Goal: Information Seeking & Learning: Learn about a topic

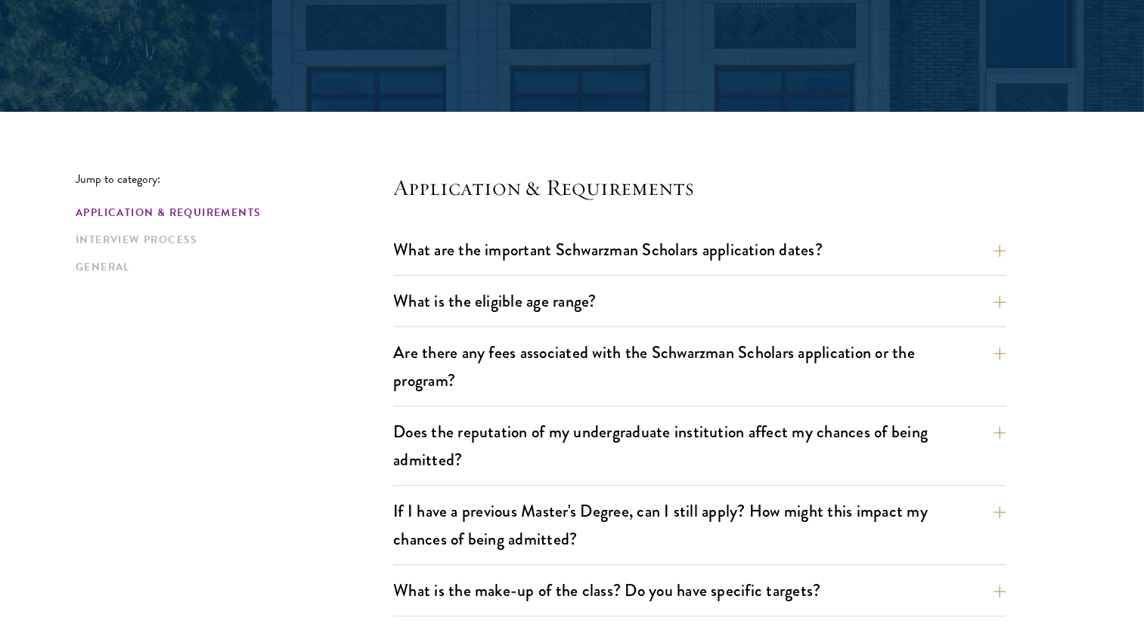
scroll to position [302, 0]
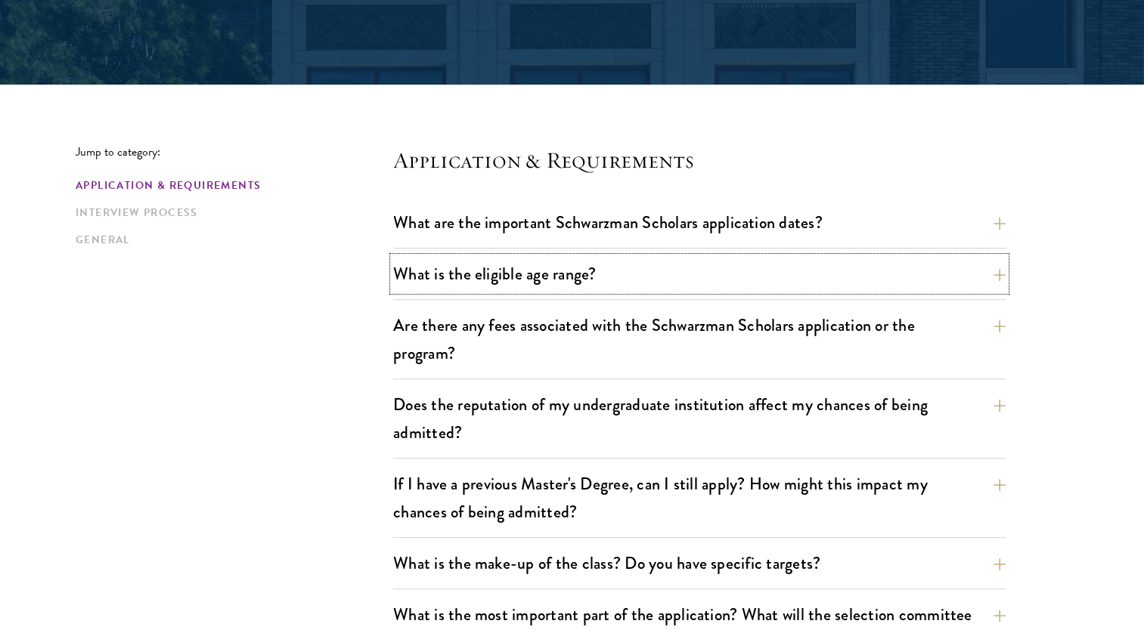
click at [744, 275] on button "What is the eligible age range?" at bounding box center [699, 274] width 612 height 34
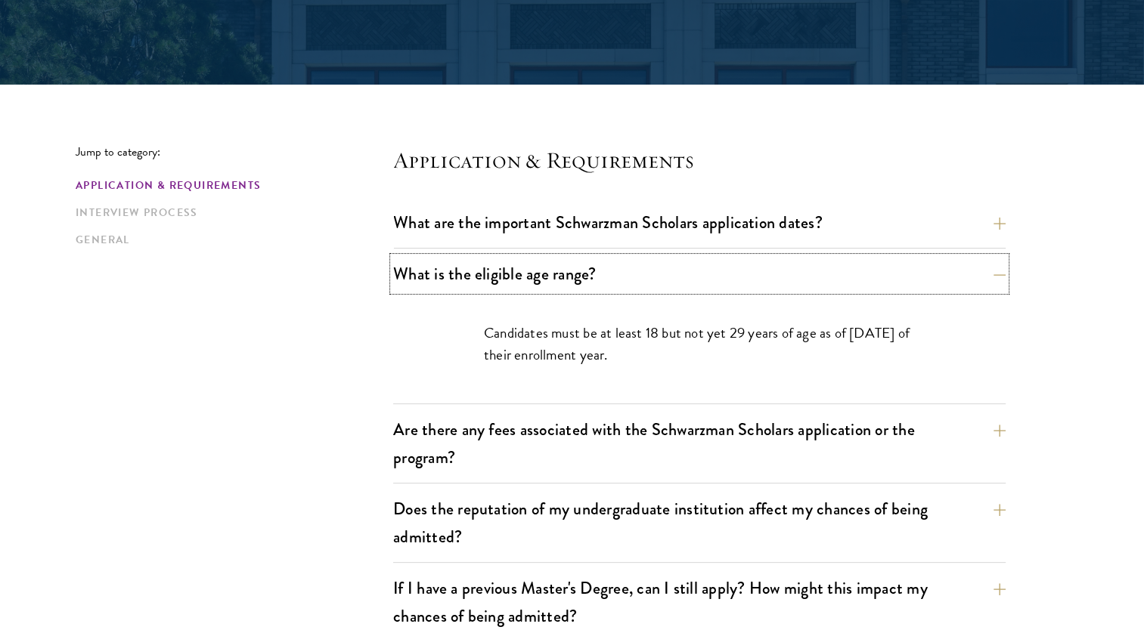
click at [744, 275] on button "What is the eligible age range?" at bounding box center [699, 274] width 612 height 34
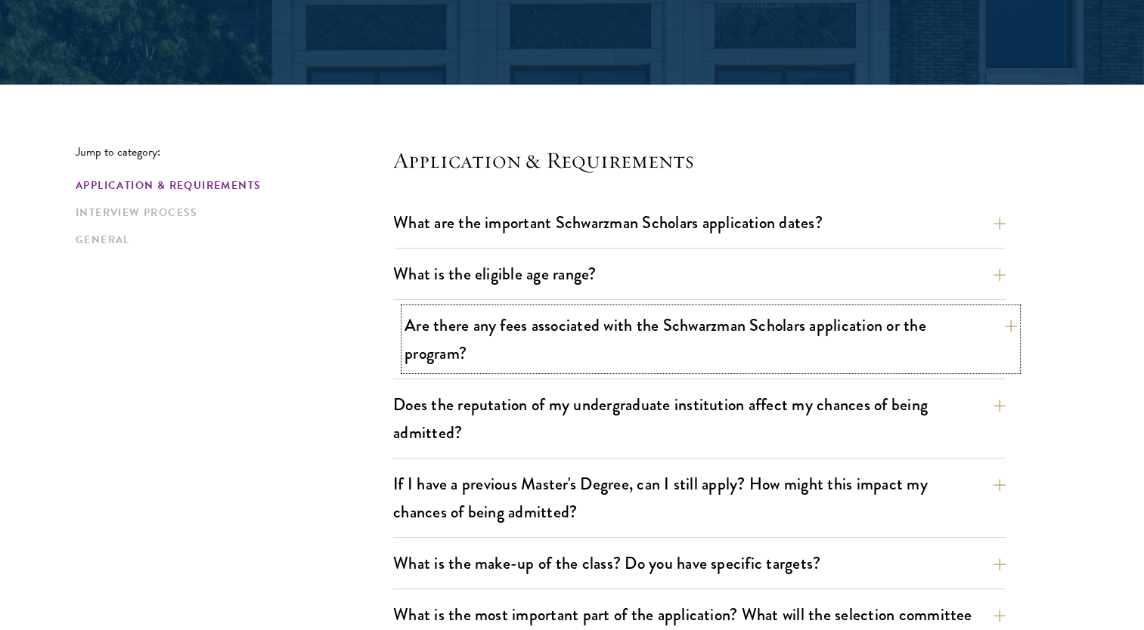
click at [723, 334] on button "Are there any fees associated with the Schwarzman Scholars application or the p…" at bounding box center [710, 339] width 612 height 62
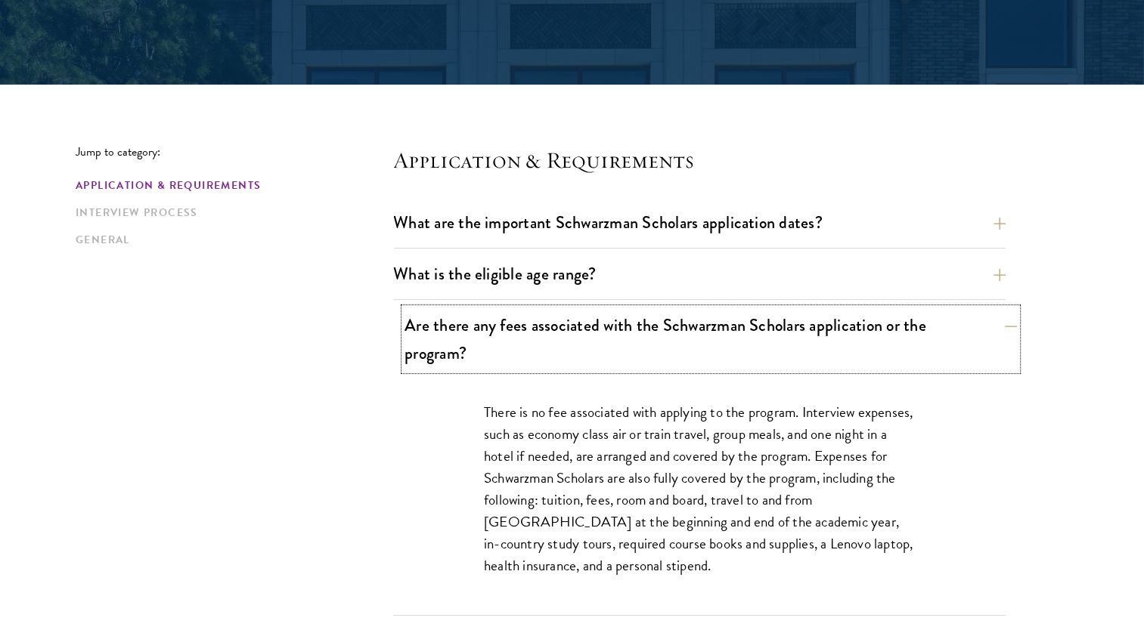
click at [983, 338] on button "Are there any fees associated with the Schwarzman Scholars application or the p…" at bounding box center [710, 339] width 612 height 62
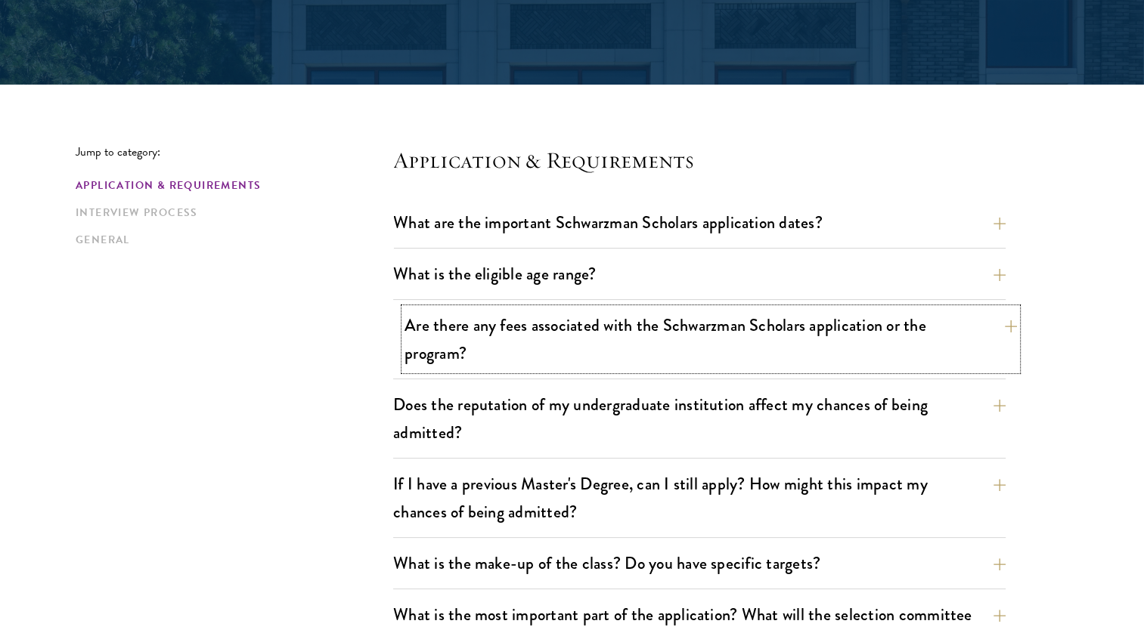
scroll to position [378, 0]
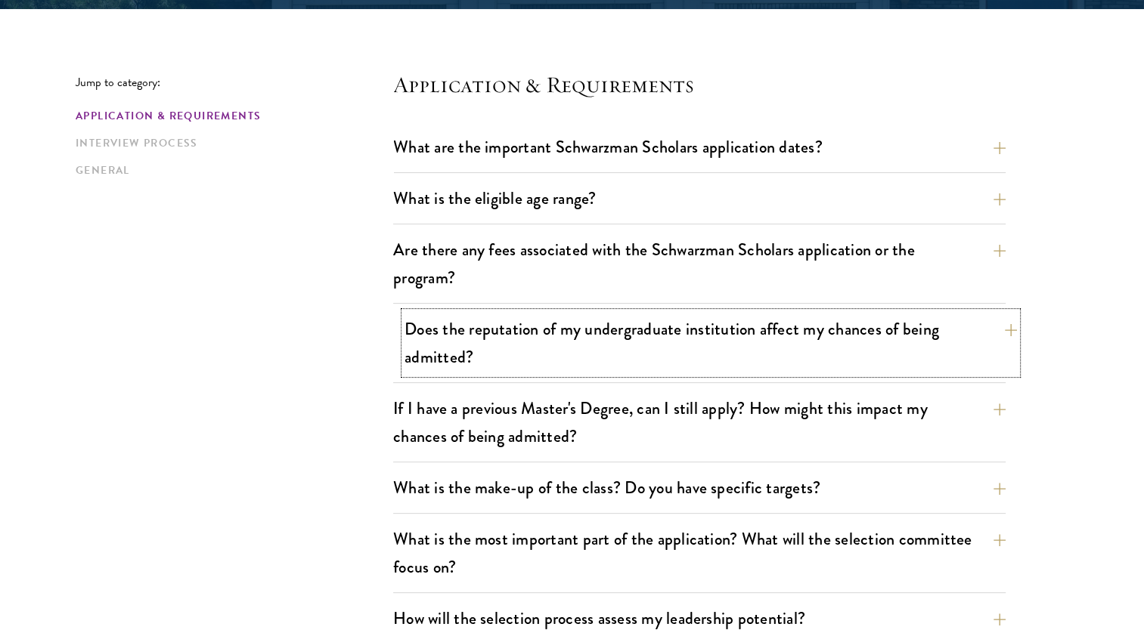
click at [962, 337] on button "Does the reputation of my undergraduate institution affect my chances of being …" at bounding box center [710, 343] width 612 height 62
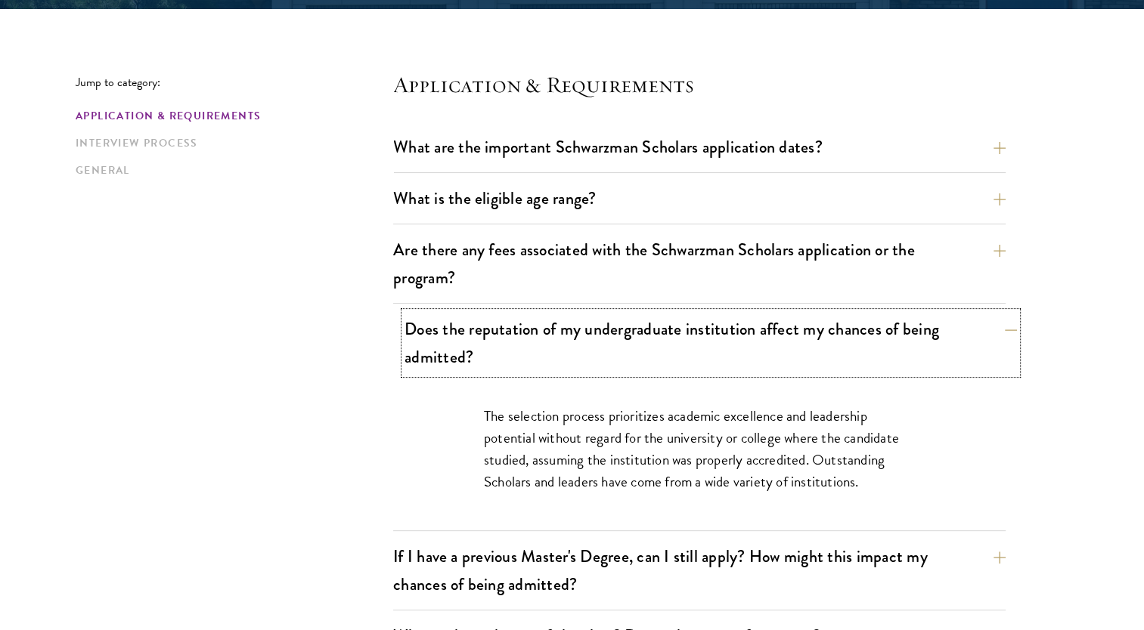
click at [962, 337] on button "Does the reputation of my undergraduate institution affect my chances of being …" at bounding box center [710, 343] width 612 height 62
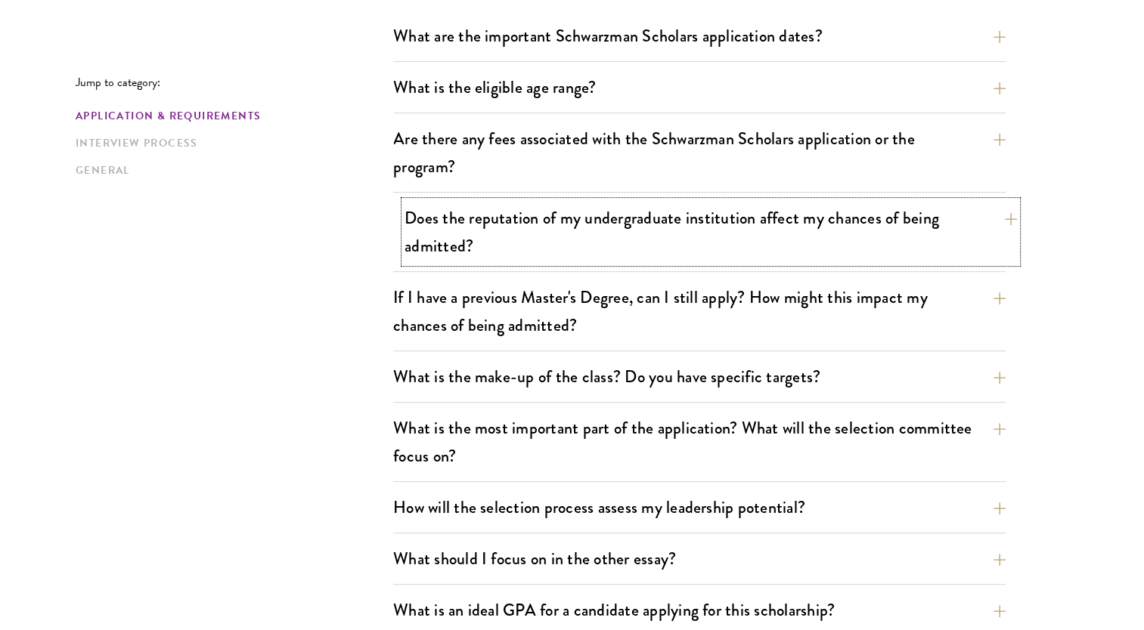
scroll to position [529, 0]
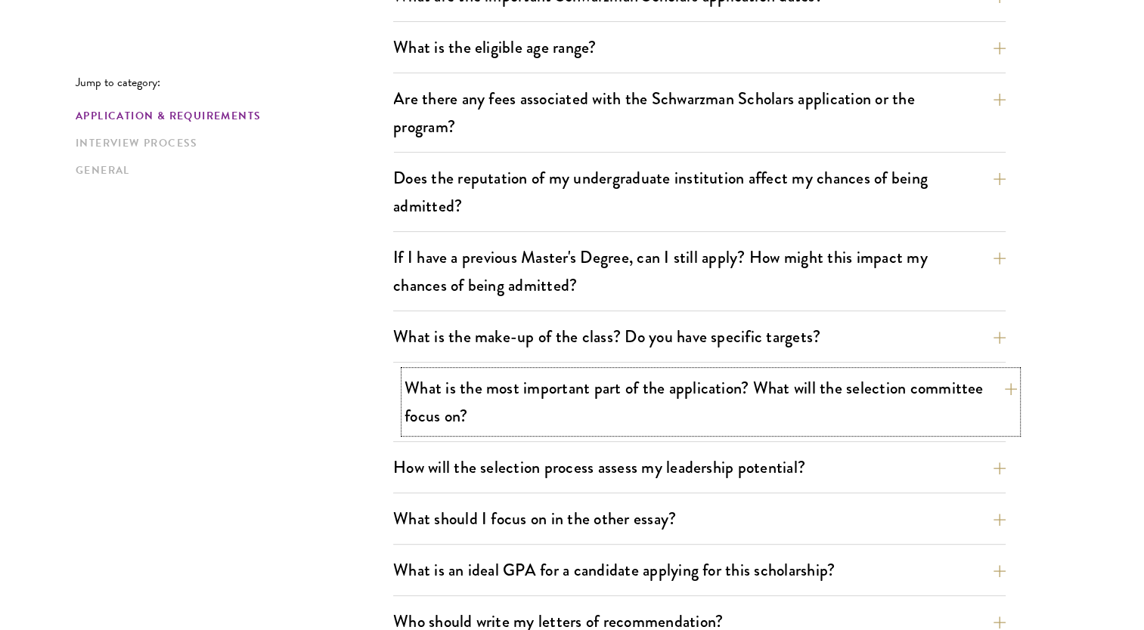
click at [921, 399] on button "What is the most important part of the application? What will the selection com…" at bounding box center [710, 402] width 612 height 62
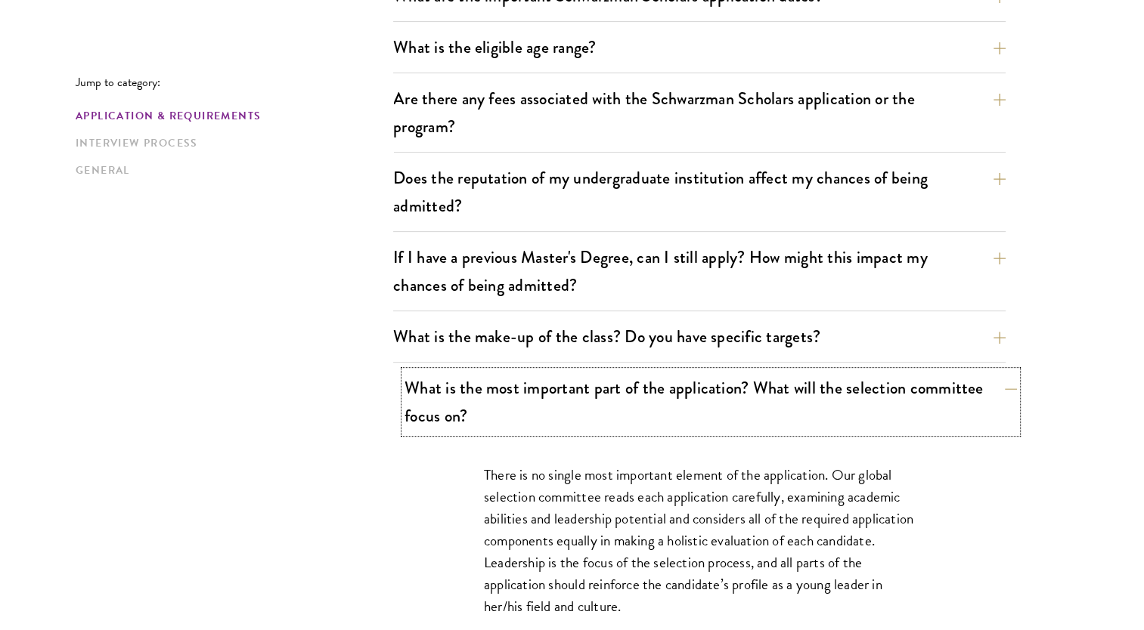
click at [921, 399] on button "What is the most important part of the application? What will the selection com…" at bounding box center [710, 402] width 612 height 62
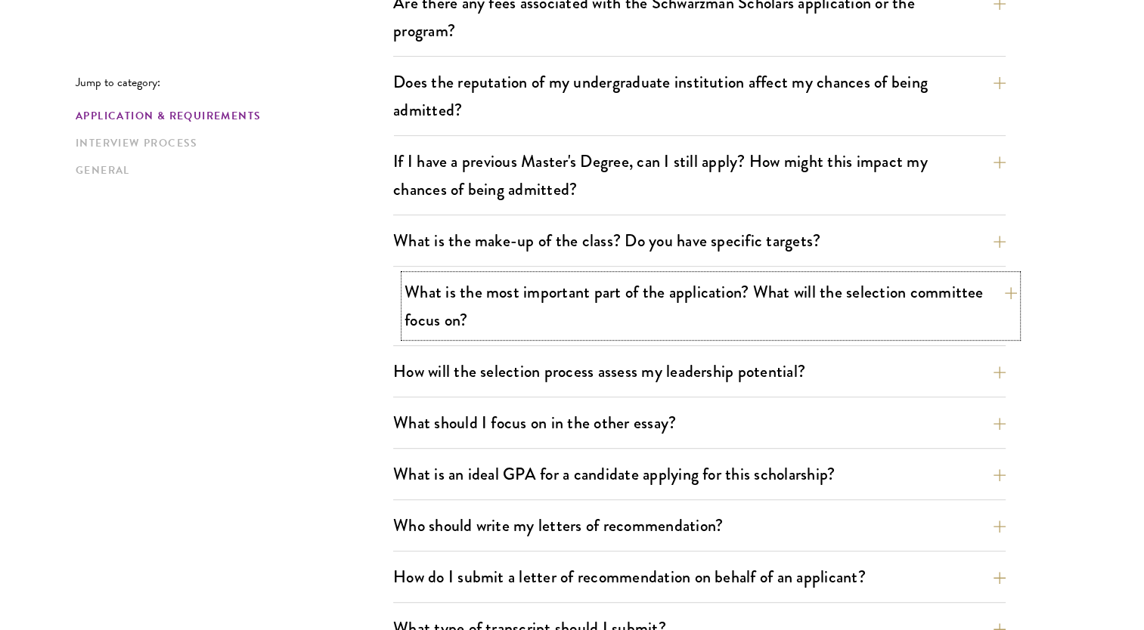
scroll to position [680, 0]
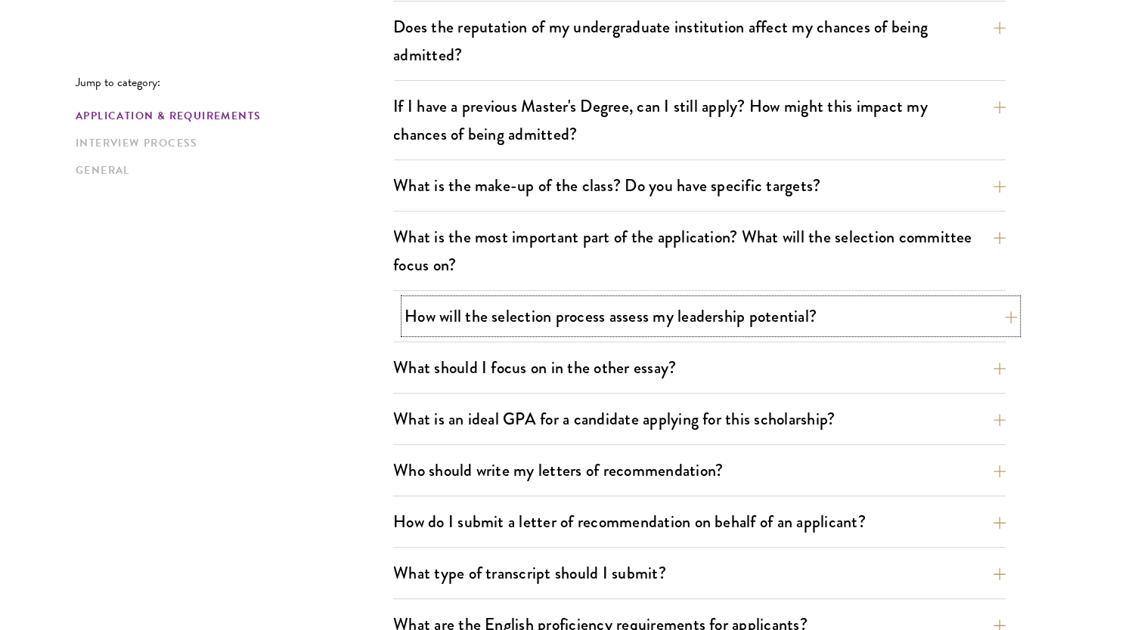
click at [904, 321] on button "How will the selection process assess my leadership potential?" at bounding box center [710, 316] width 612 height 34
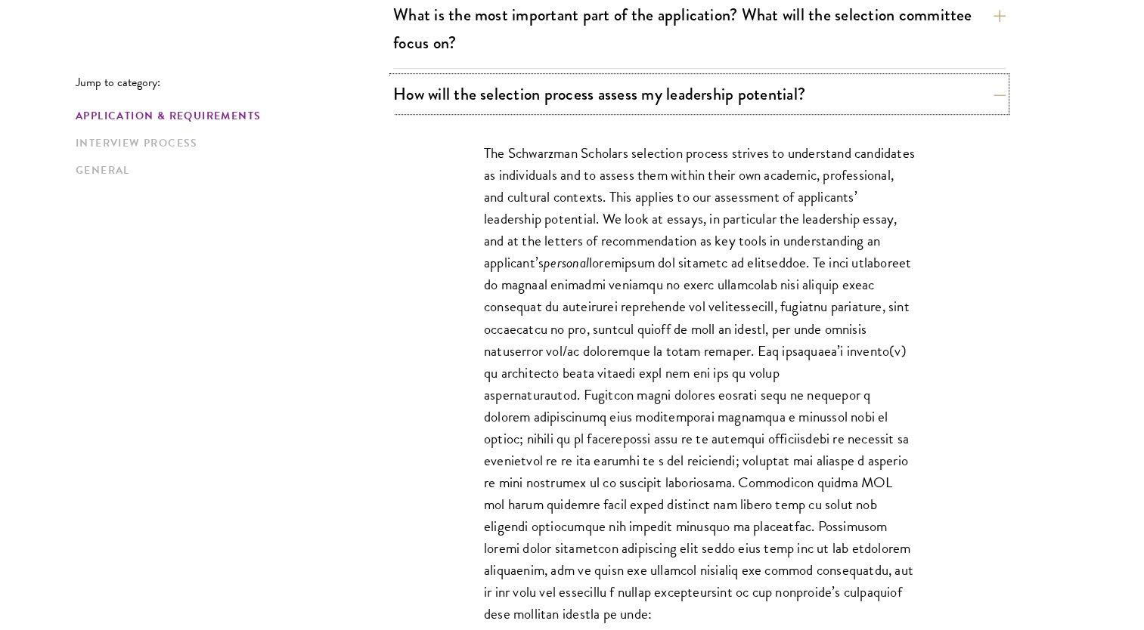
scroll to position [907, 0]
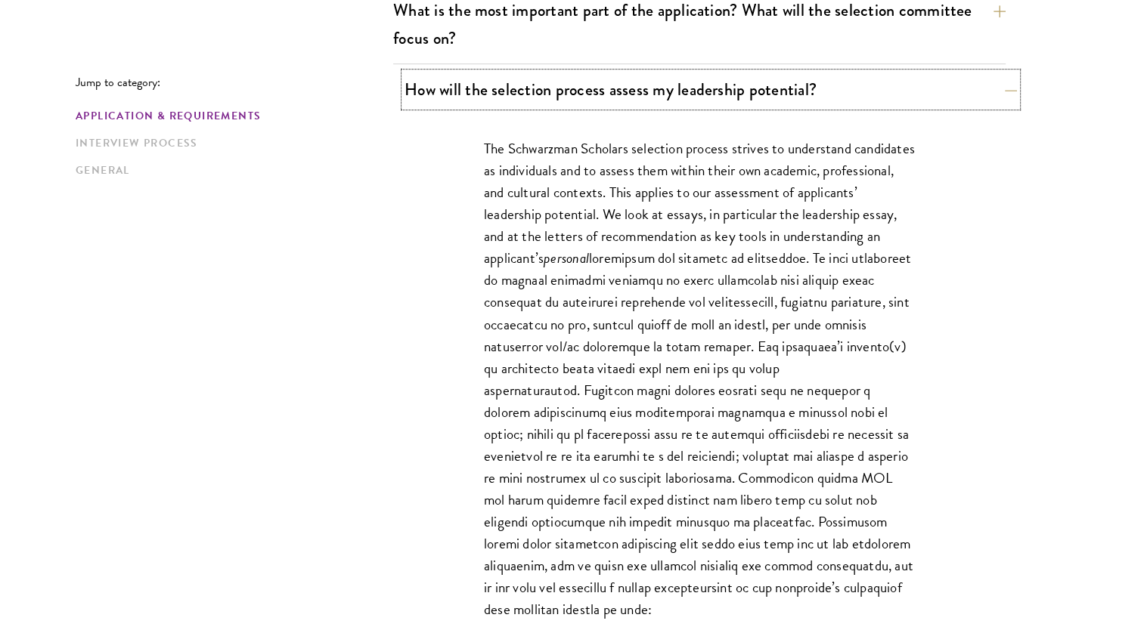
click at [934, 80] on button "How will the selection process assess my leadership potential?" at bounding box center [710, 90] width 612 height 34
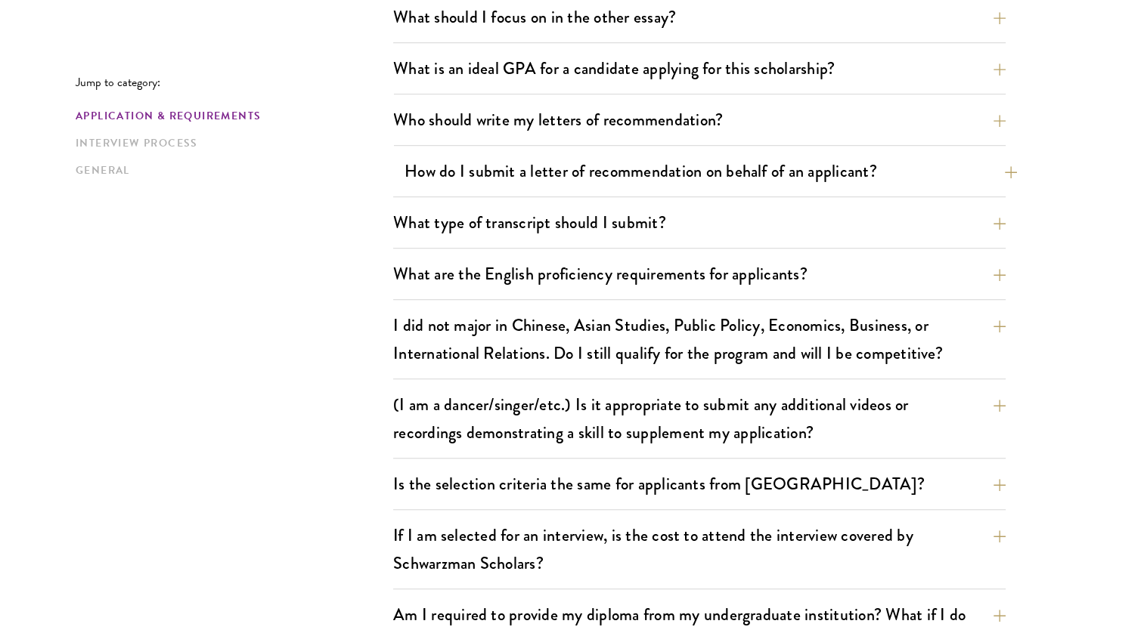
scroll to position [1058, 0]
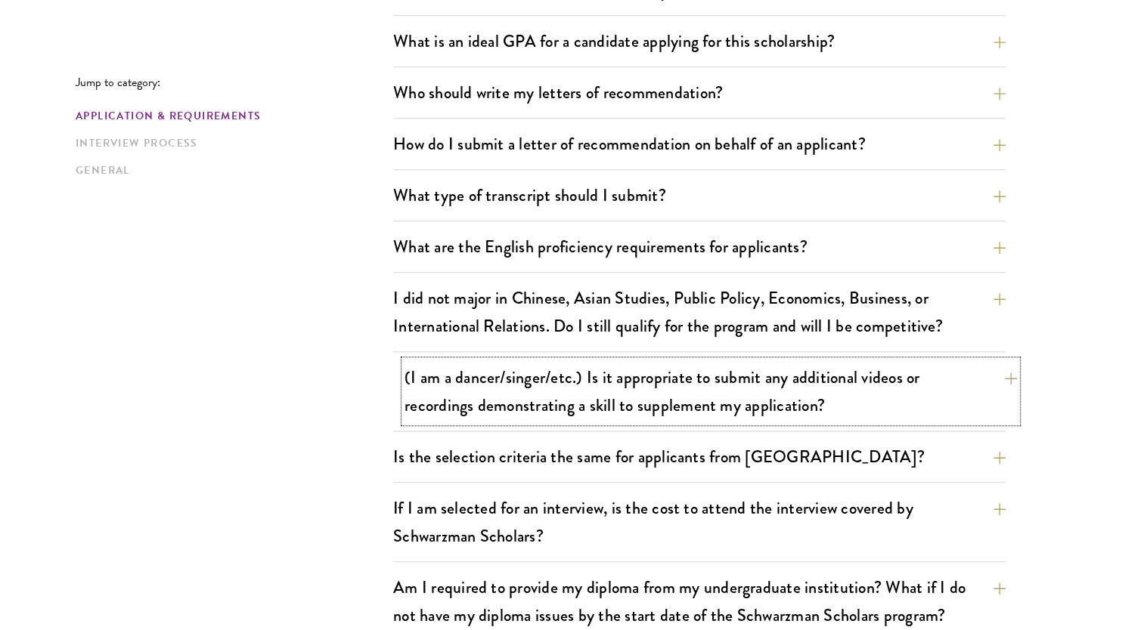
click at [763, 390] on button "(I am a dancer/singer/etc.) Is it appropriate to submit any additional videos o…" at bounding box center [710, 392] width 612 height 62
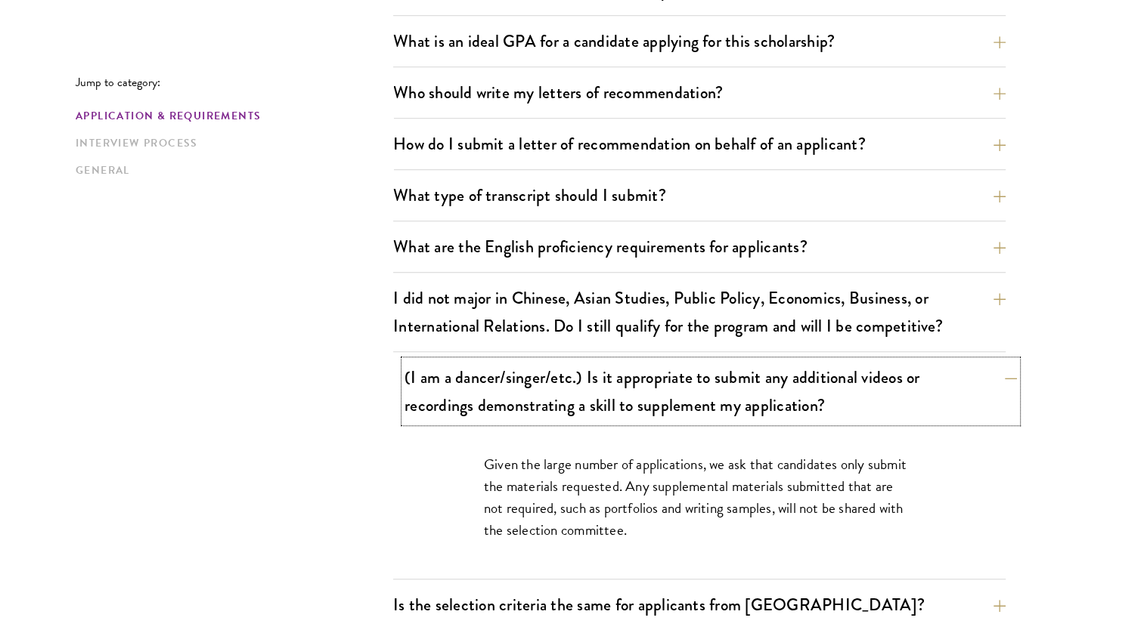
click at [763, 390] on button "(I am a dancer/singer/etc.) Is it appropriate to submit any additional videos o…" at bounding box center [710, 392] width 612 height 62
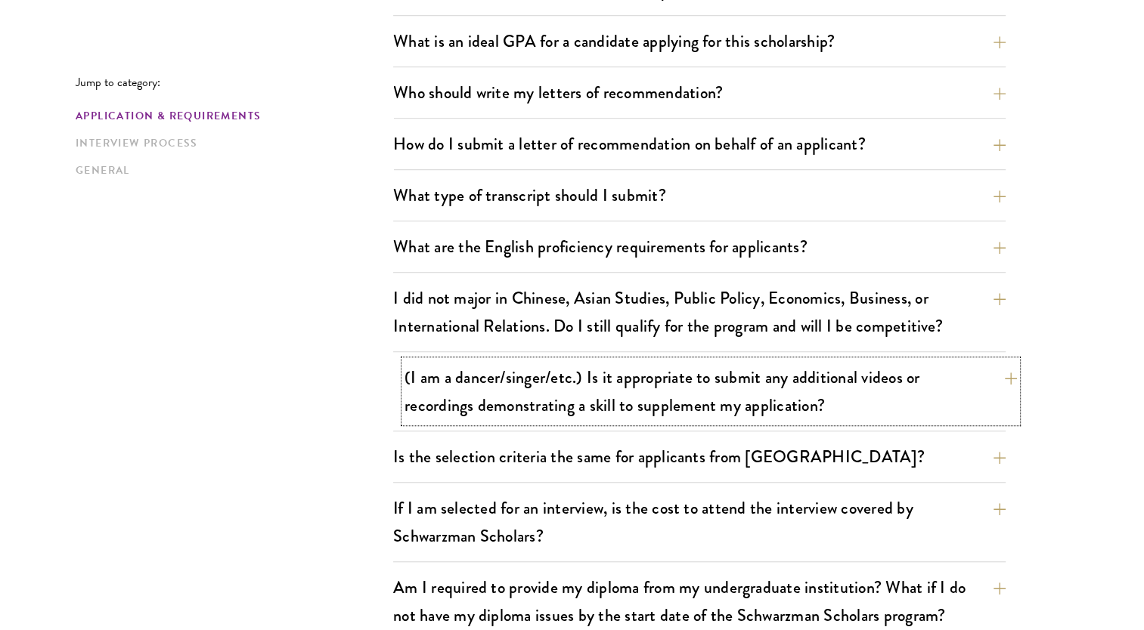
click at [763, 390] on button "(I am a dancer/singer/etc.) Is it appropriate to submit any additional videos o…" at bounding box center [710, 392] width 612 height 62
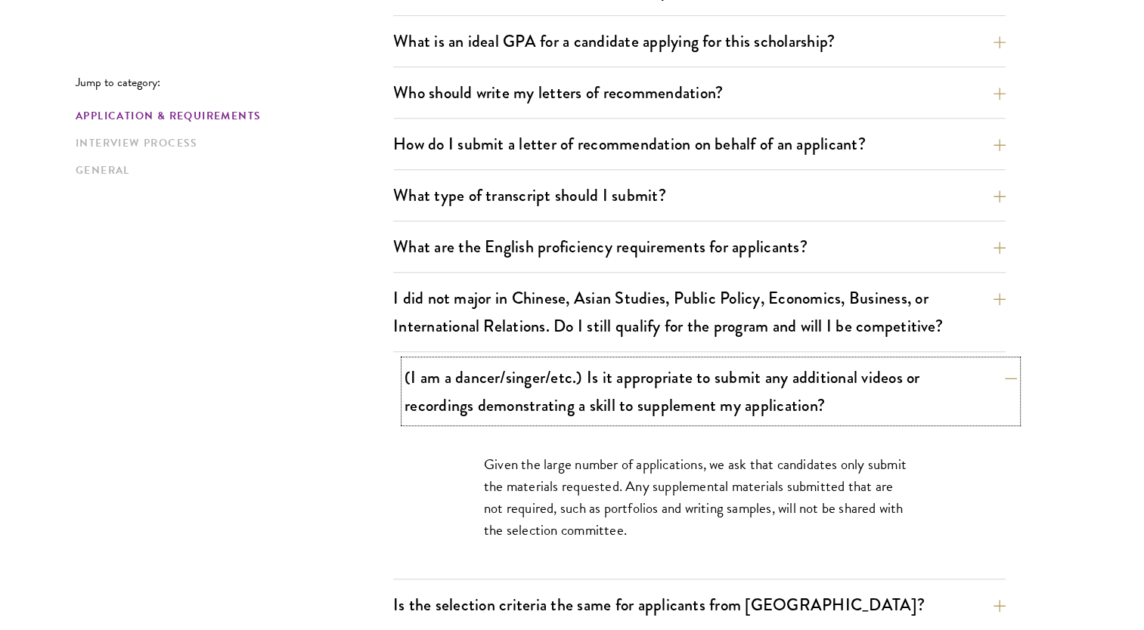
click at [763, 390] on button "(I am a dancer/singer/etc.) Is it appropriate to submit any additional videos o…" at bounding box center [710, 392] width 612 height 62
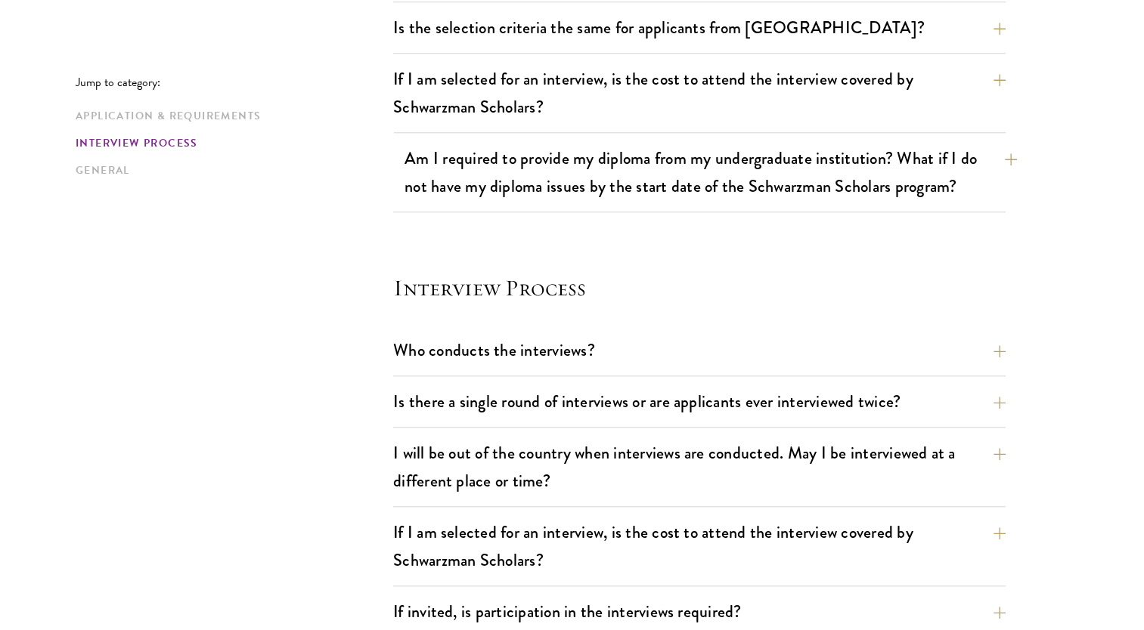
scroll to position [1512, 0]
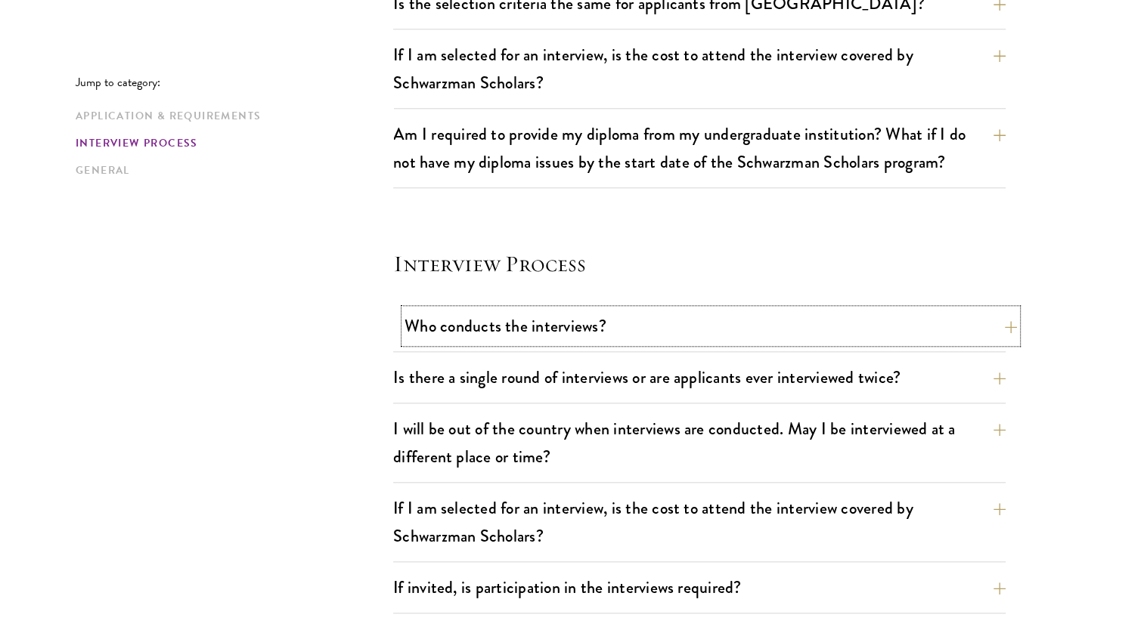
click at [543, 328] on button "Who conducts the interviews?" at bounding box center [710, 326] width 612 height 34
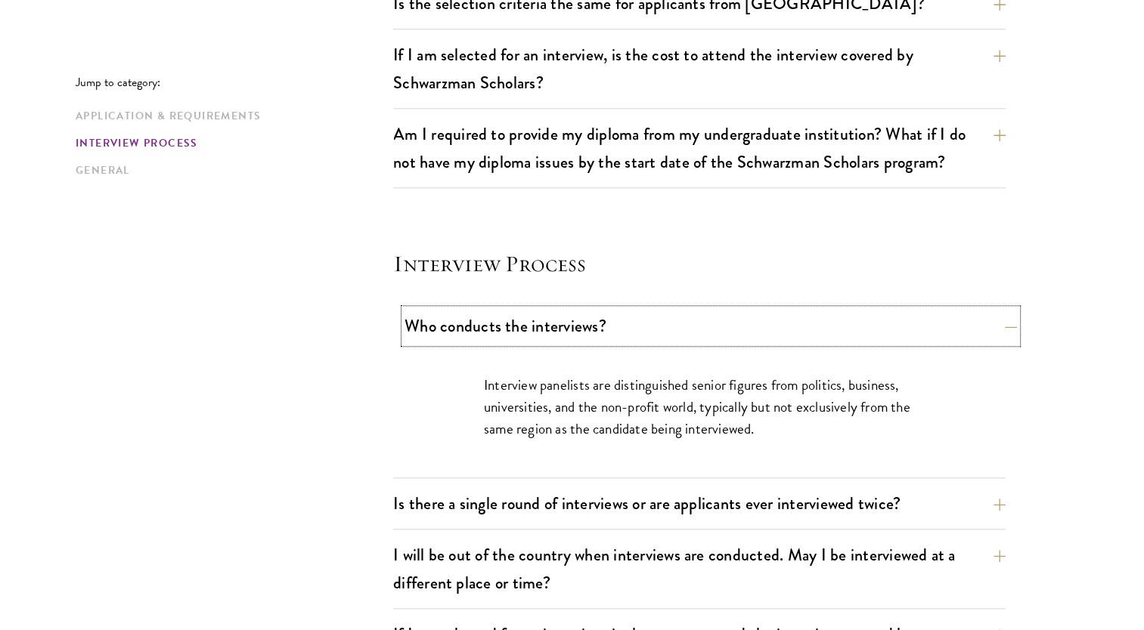
click at [543, 328] on button "Who conducts the interviews?" at bounding box center [710, 326] width 612 height 34
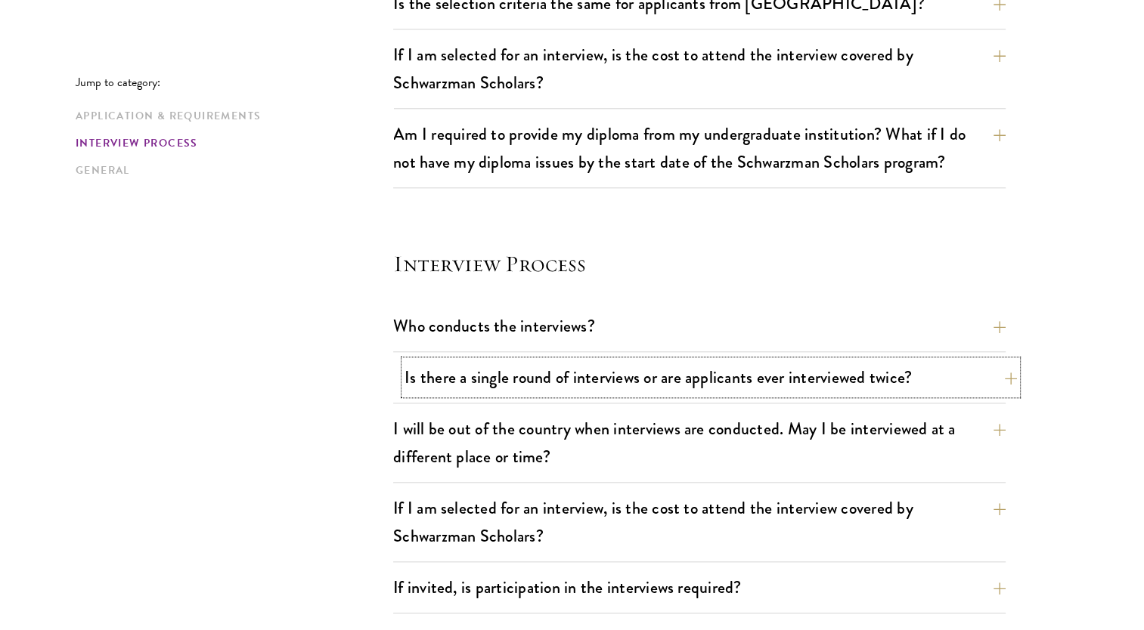
click at [575, 368] on button "Is there a single round of interviews or are applicants ever interviewed twice?" at bounding box center [710, 378] width 612 height 34
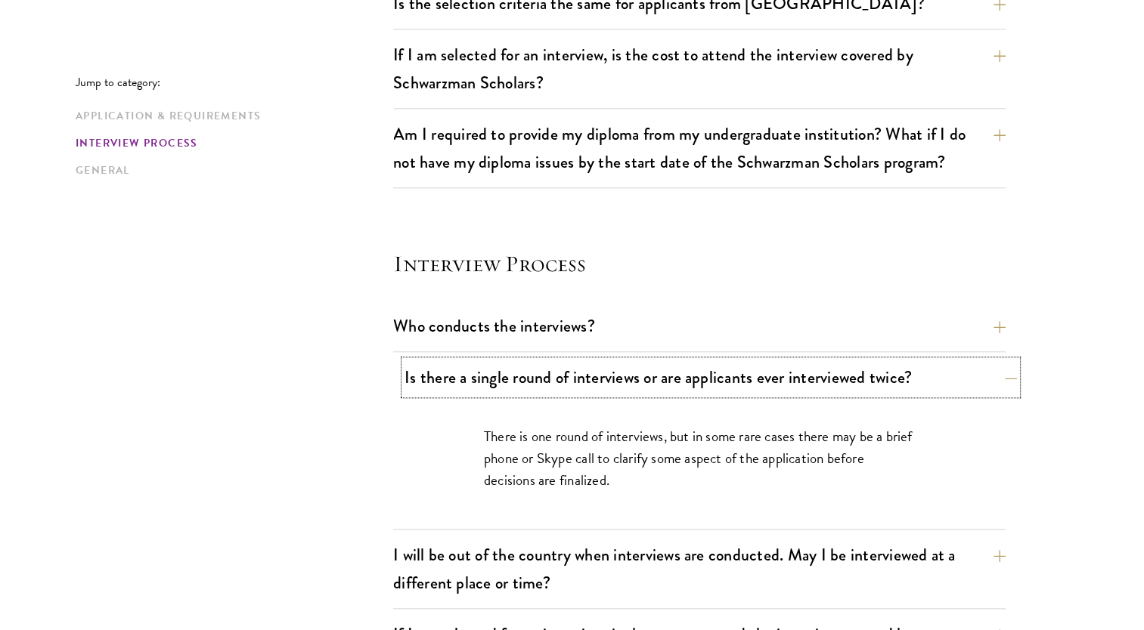
click at [575, 368] on button "Is there a single round of interviews or are applicants ever interviewed twice?" at bounding box center [710, 378] width 612 height 34
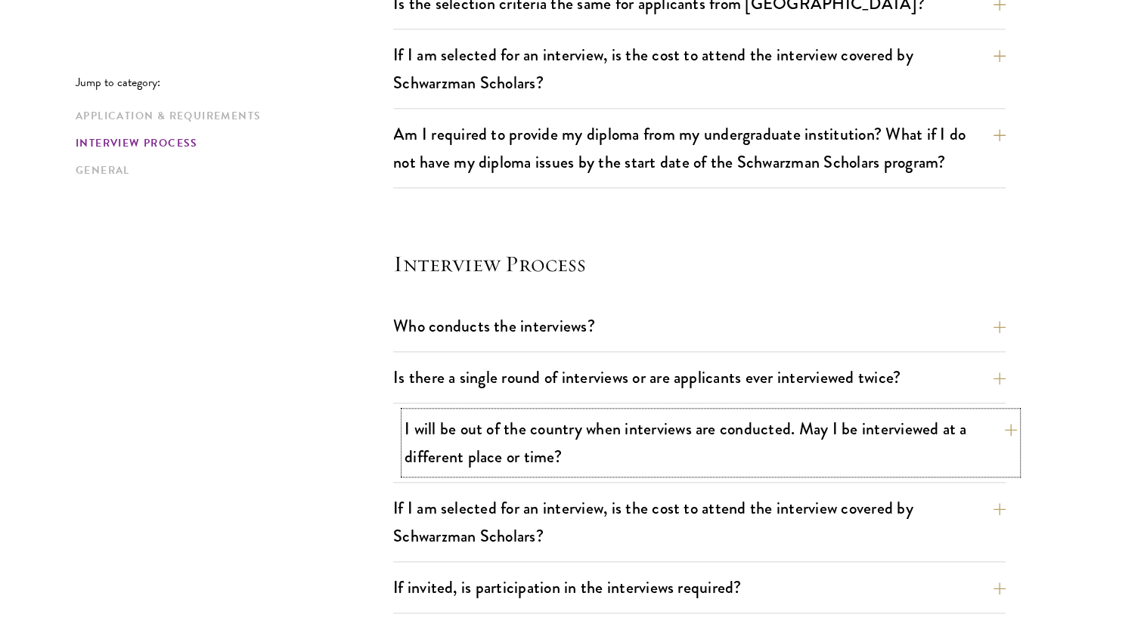
click at [607, 431] on button "I will be out of the country when interviews are conducted. May I be interviewe…" at bounding box center [710, 443] width 612 height 62
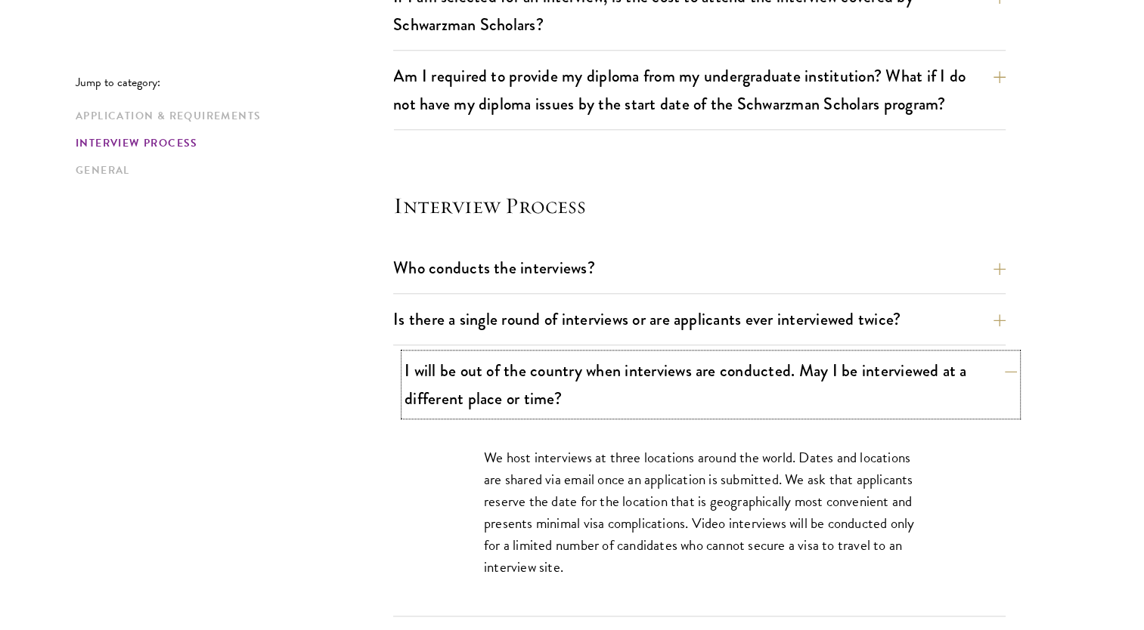
scroll to position [1663, 0]
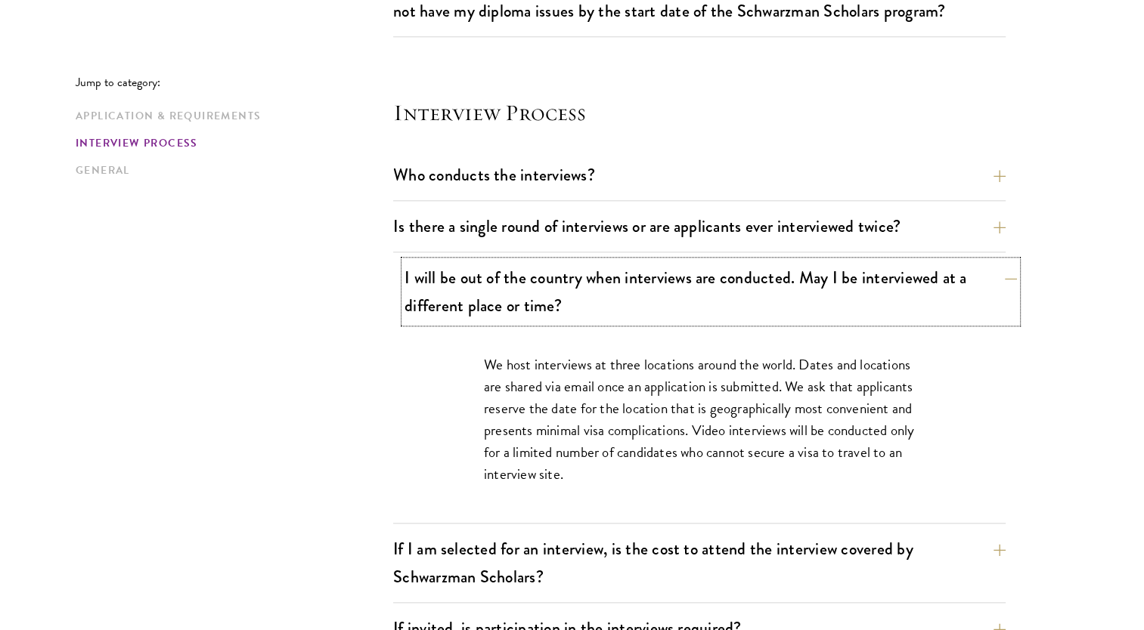
click at [927, 281] on button "I will be out of the country when interviews are conducted. May I be interviewe…" at bounding box center [710, 292] width 612 height 62
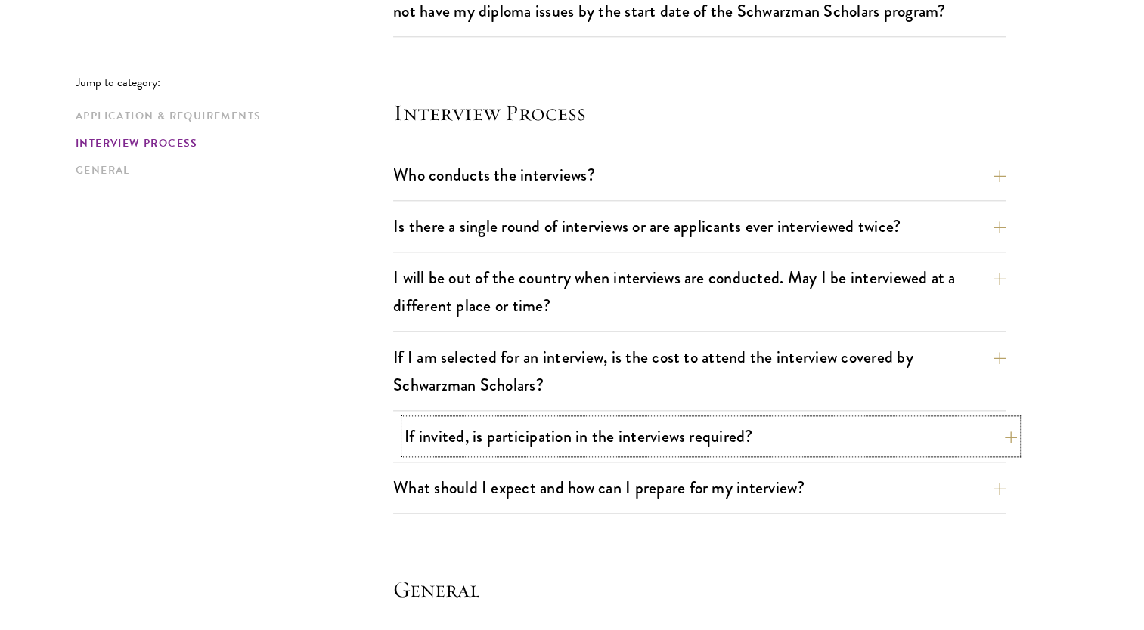
click at [541, 434] on button "If invited, is participation in the interviews required?" at bounding box center [710, 437] width 612 height 34
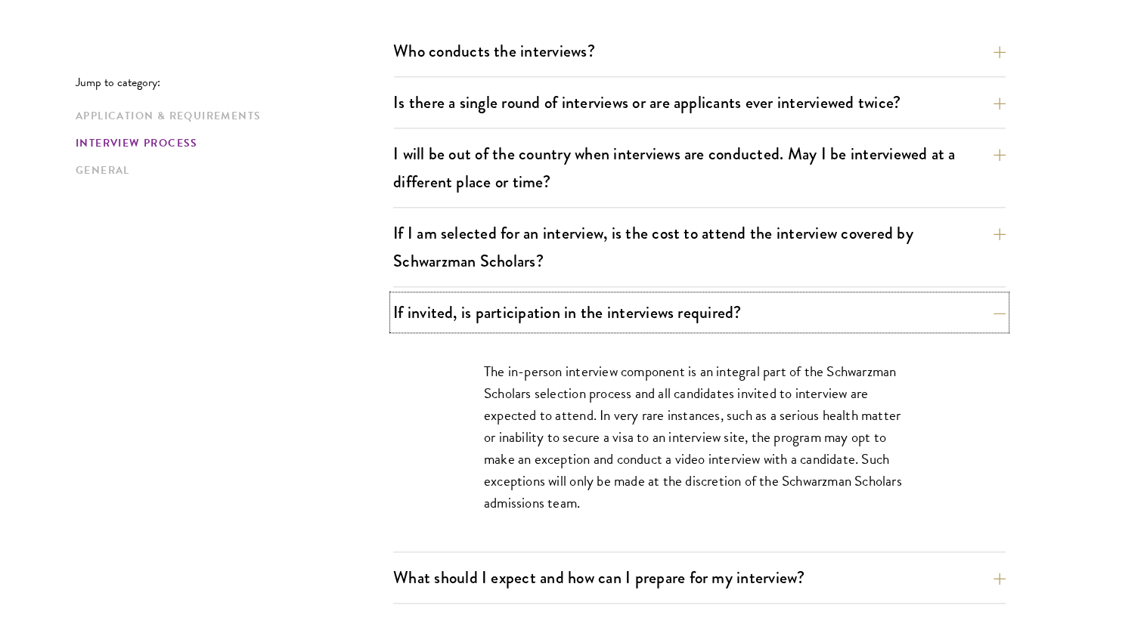
scroll to position [1814, 0]
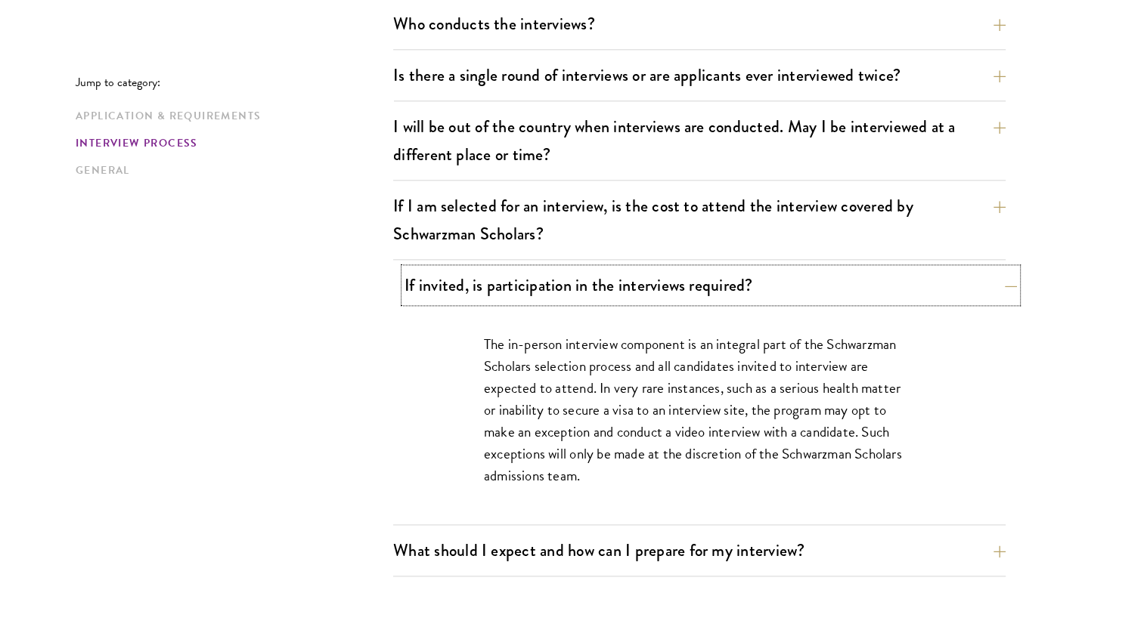
click at [772, 277] on button "If invited, is participation in the interviews required?" at bounding box center [710, 285] width 612 height 34
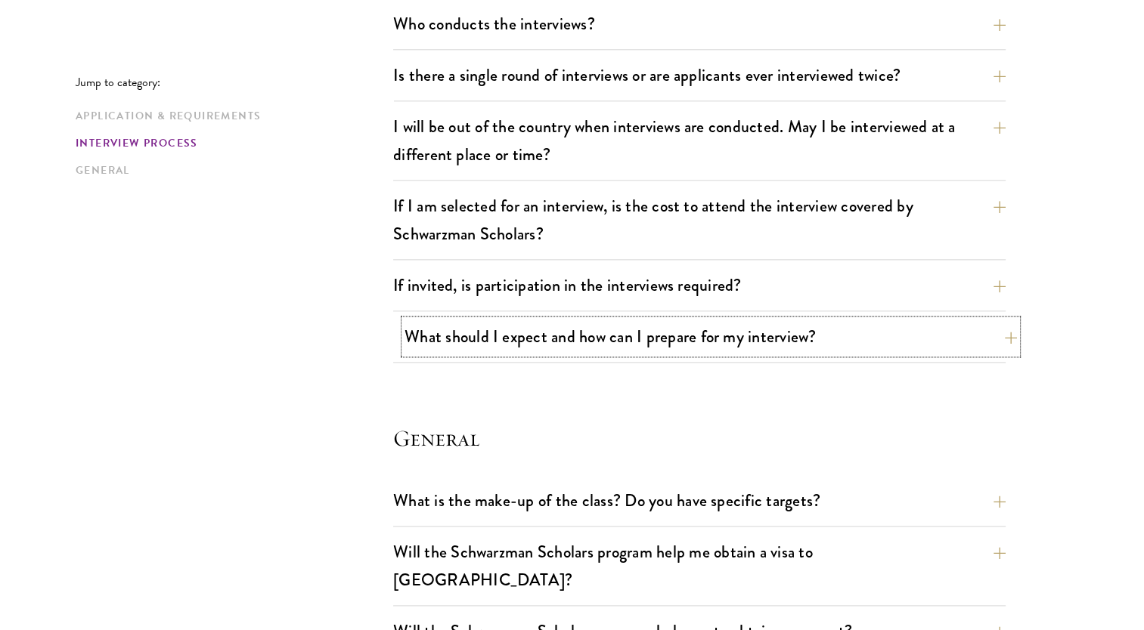
click at [726, 327] on button "What should I expect and how can I prepare for my interview?" at bounding box center [710, 337] width 612 height 34
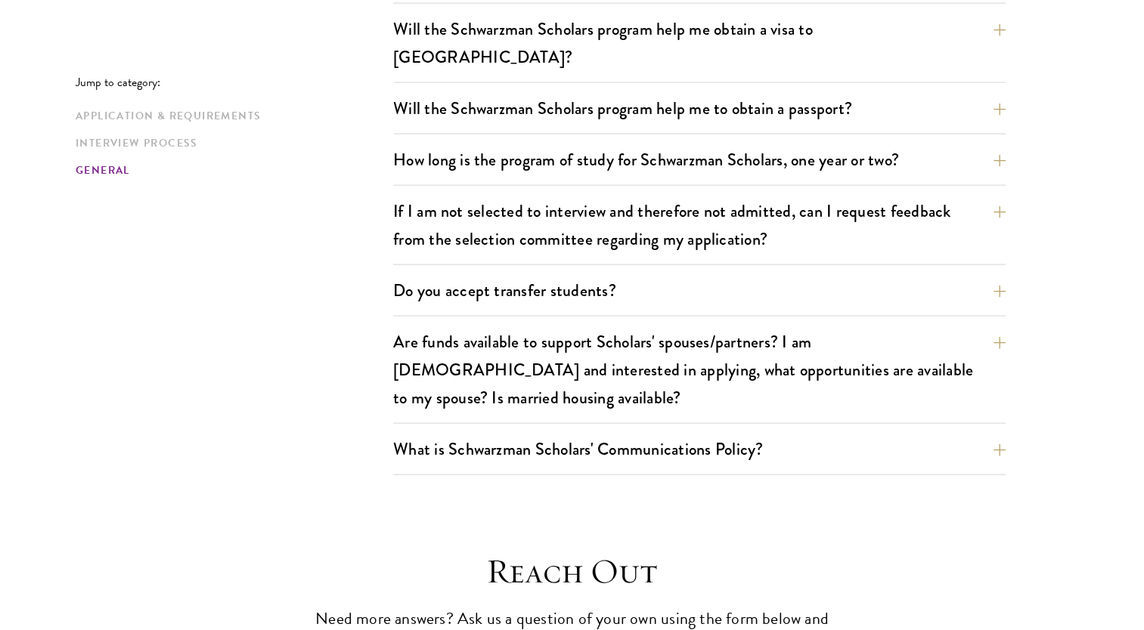
scroll to position [3402, 0]
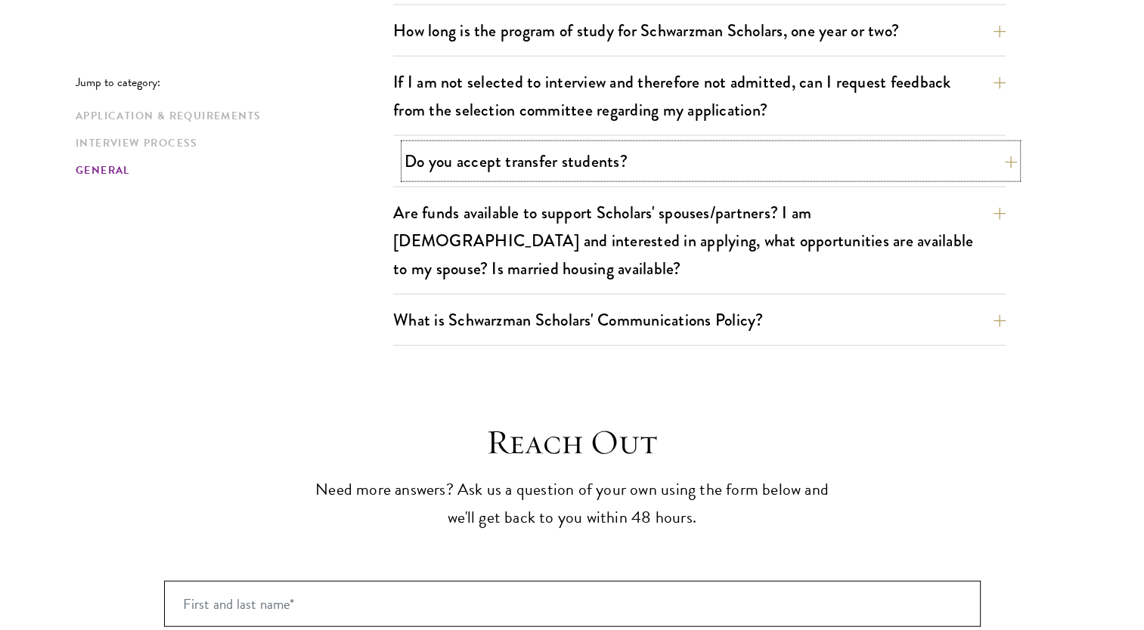
click at [602, 144] on button "Do you accept transfer students?" at bounding box center [710, 161] width 612 height 34
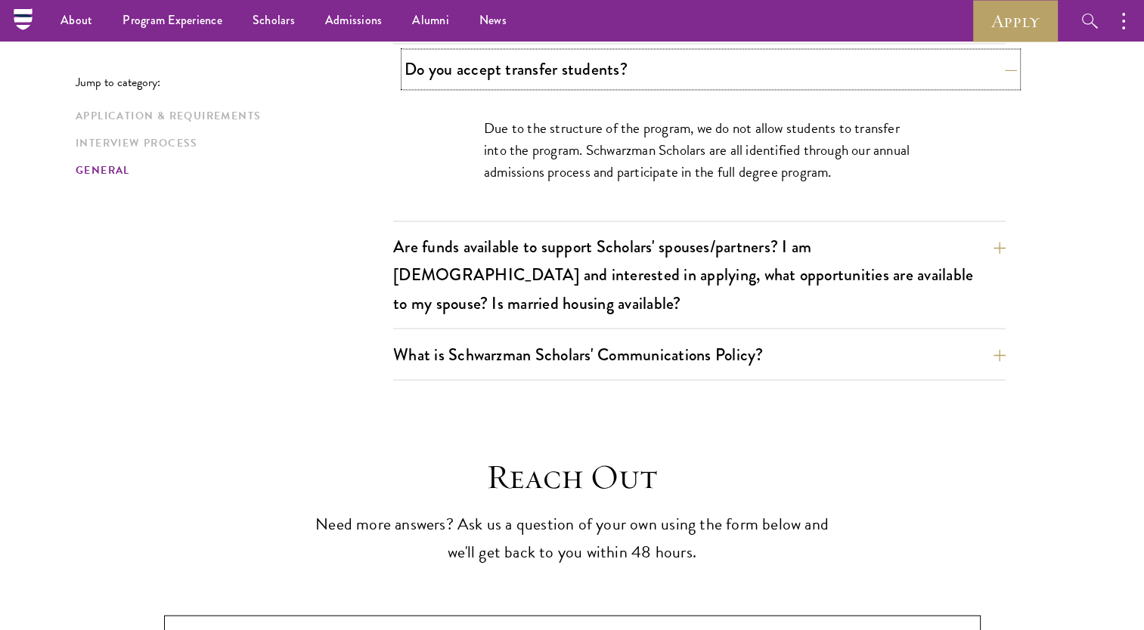
scroll to position [2467, 0]
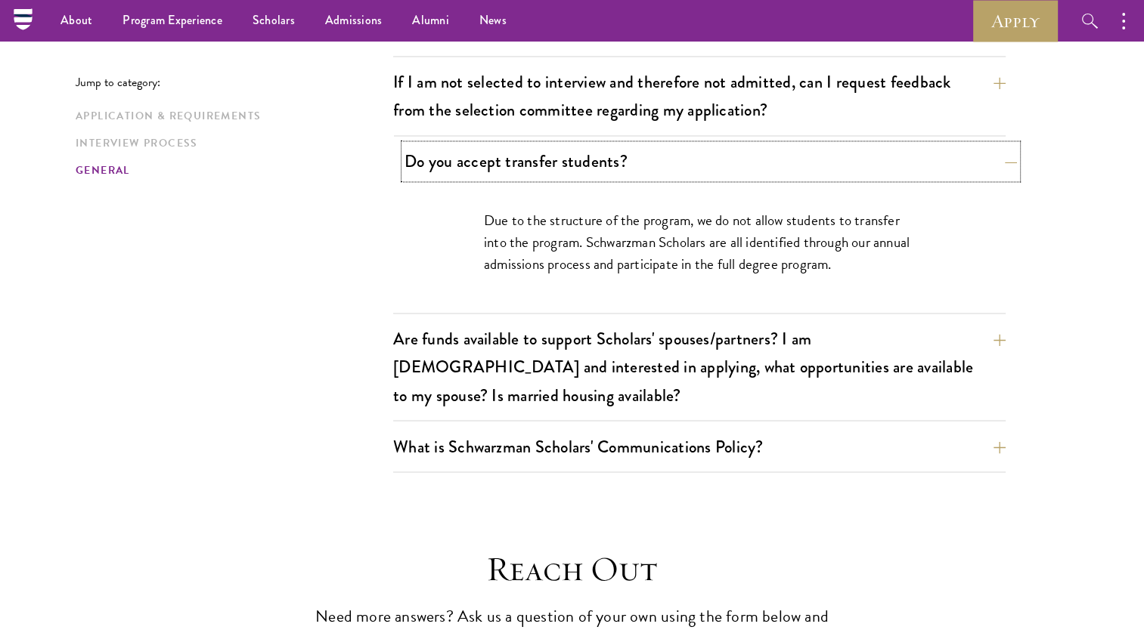
click at [602, 144] on button "Do you accept transfer students?" at bounding box center [710, 161] width 612 height 34
